Goal: Information Seeking & Learning: Learn about a topic

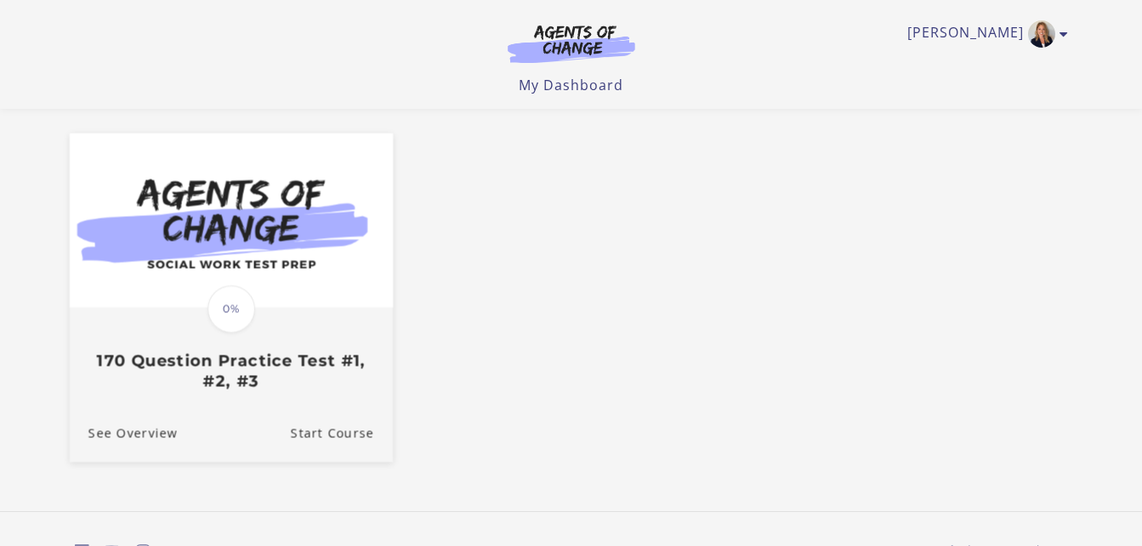
click at [303, 260] on img at bounding box center [230, 220] width 323 height 174
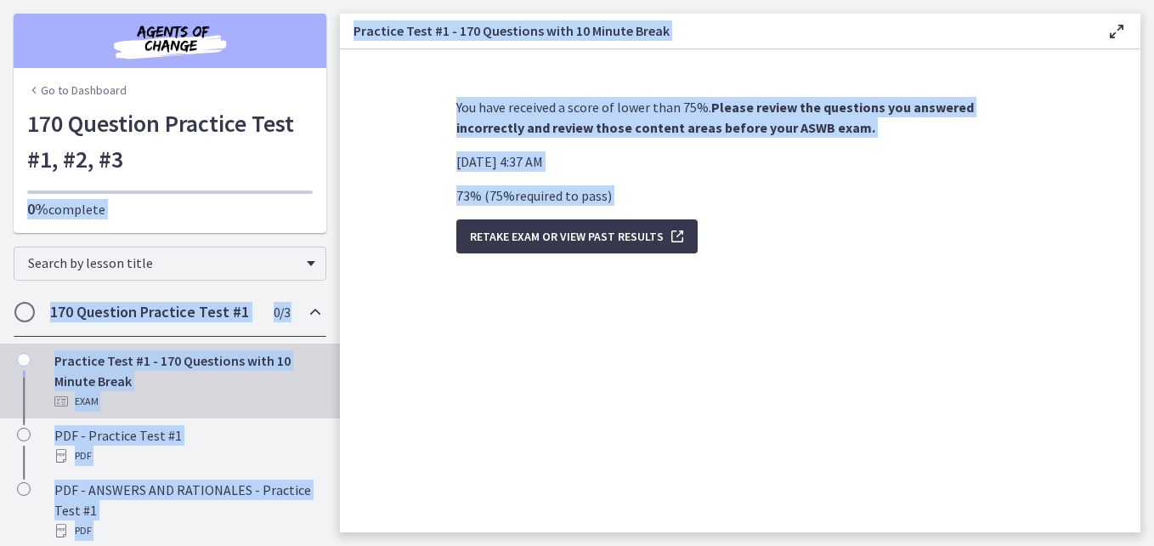
drag, startPoint x: 315, startPoint y: 156, endPoint x: 358, endPoint y: 237, distance: 92.0
click at [358, 237] on div "Go to Dashboard Go to Dashboard 170 Question Practice Test #1, #2, #3 0% comple…" at bounding box center [577, 273] width 1154 height 546
click at [358, 237] on section "You have received a score of lower than 75%. Please review the questions you an…" at bounding box center [740, 290] width 801 height 483
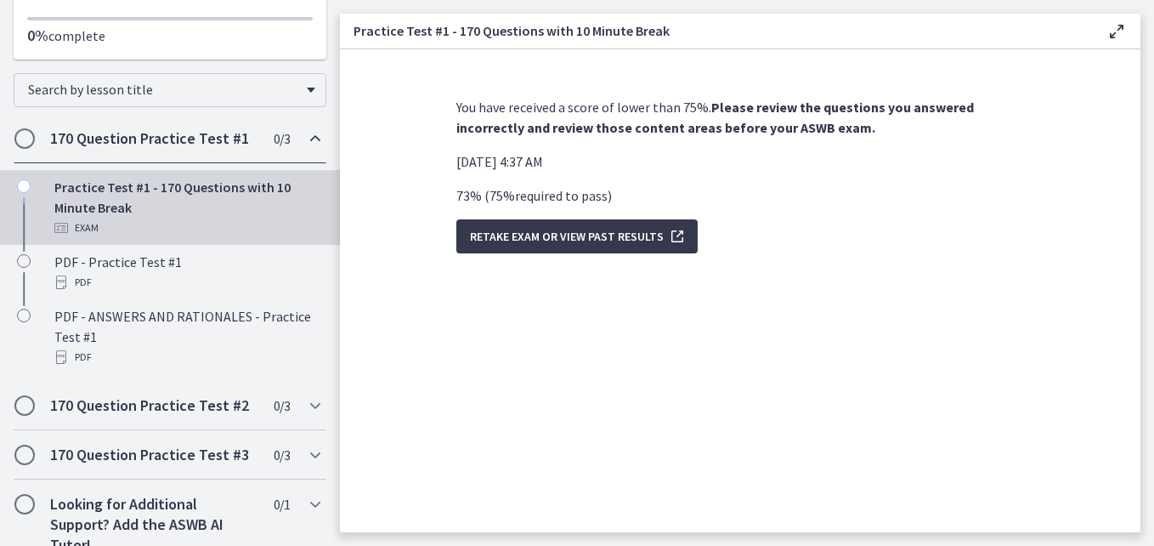
scroll to position [197, 0]
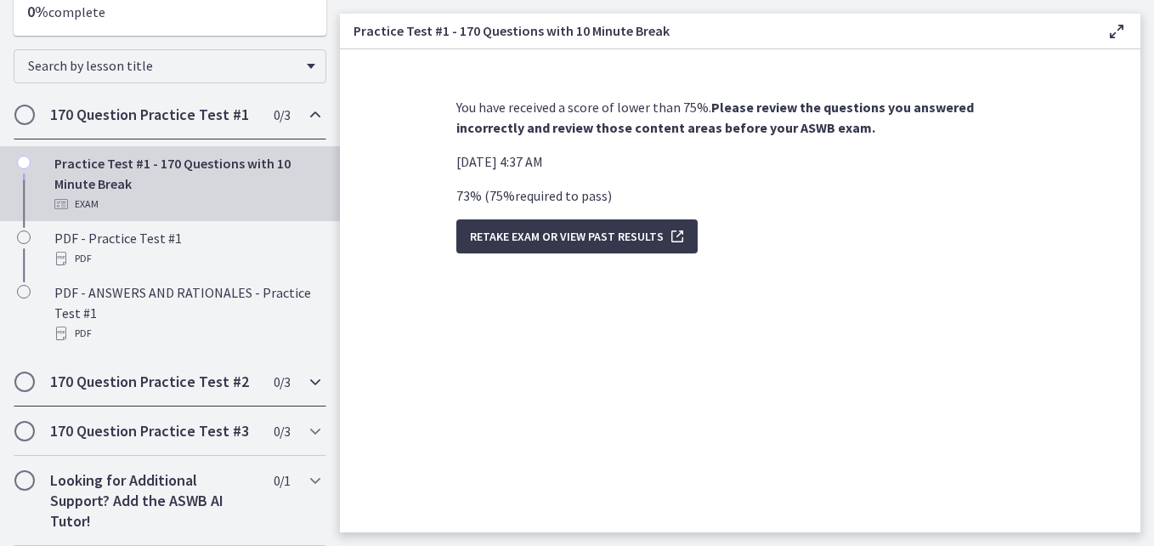
click at [305, 383] on icon "Chapters" at bounding box center [315, 381] width 20 height 20
